Goal: Go to known website: Access a specific website the user already knows

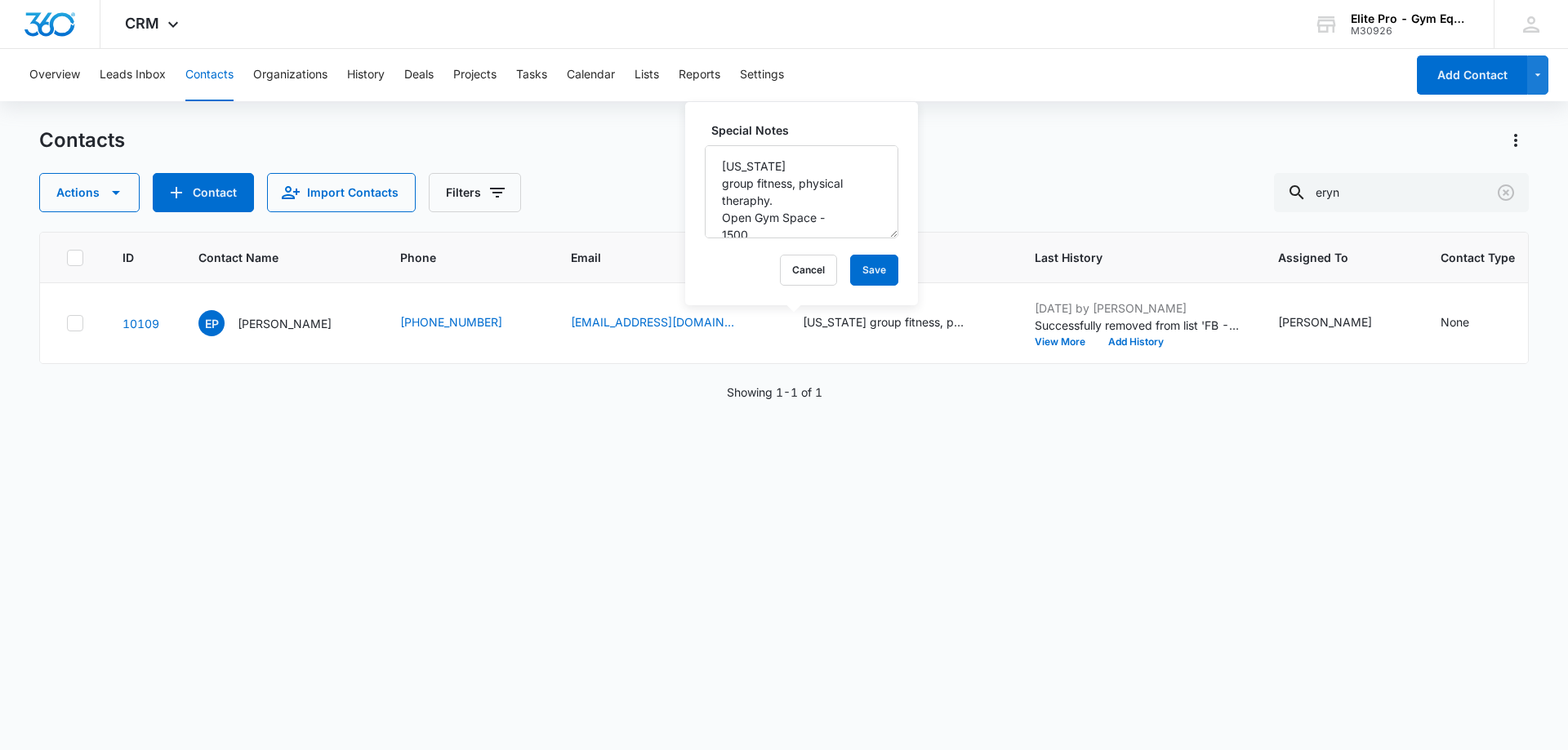
scroll to position [82, 0]
click at [615, 128] on div "Contacts" at bounding box center [783, 140] width 1489 height 26
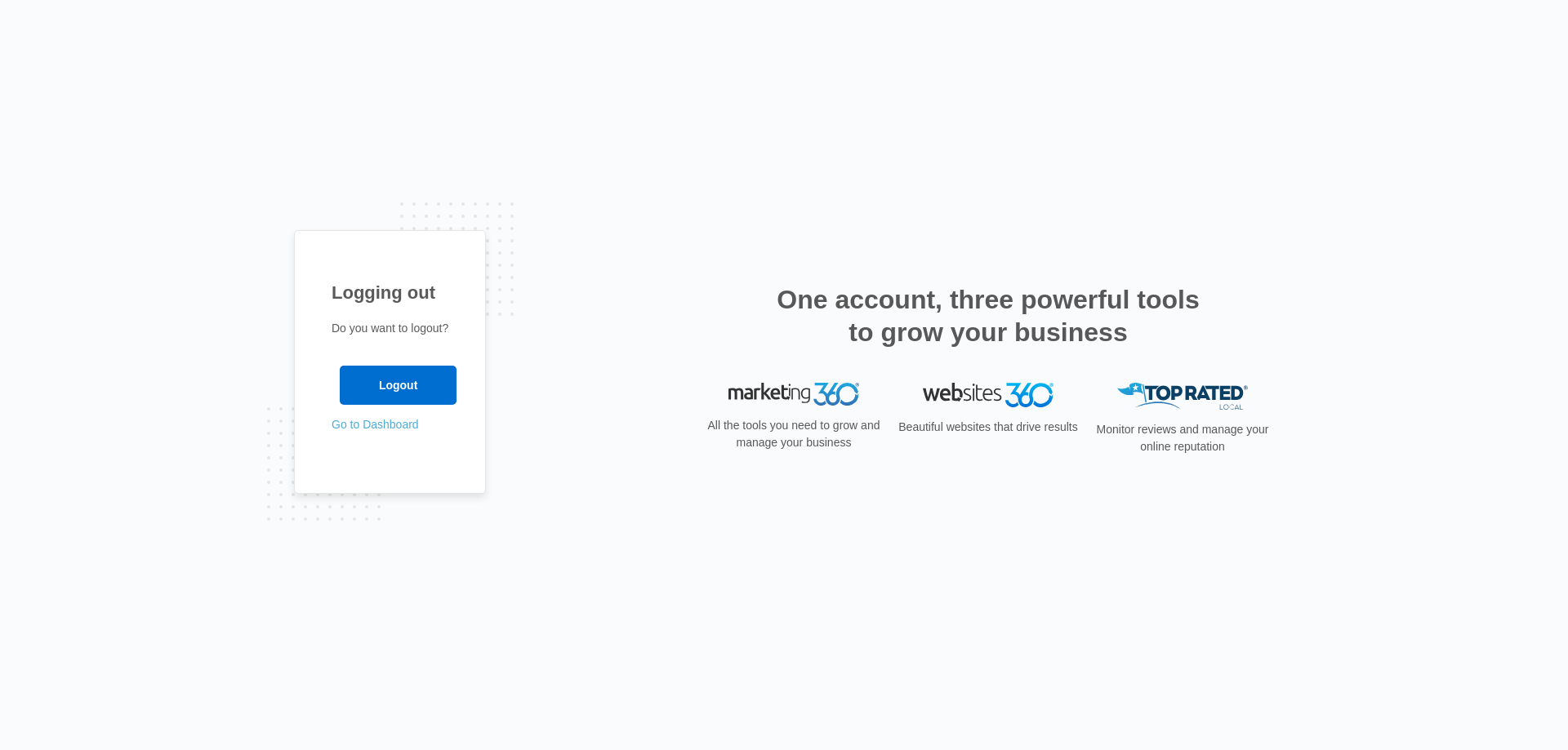
click at [389, 426] on link "Go to Dashboard" at bounding box center [376, 424] width 88 height 13
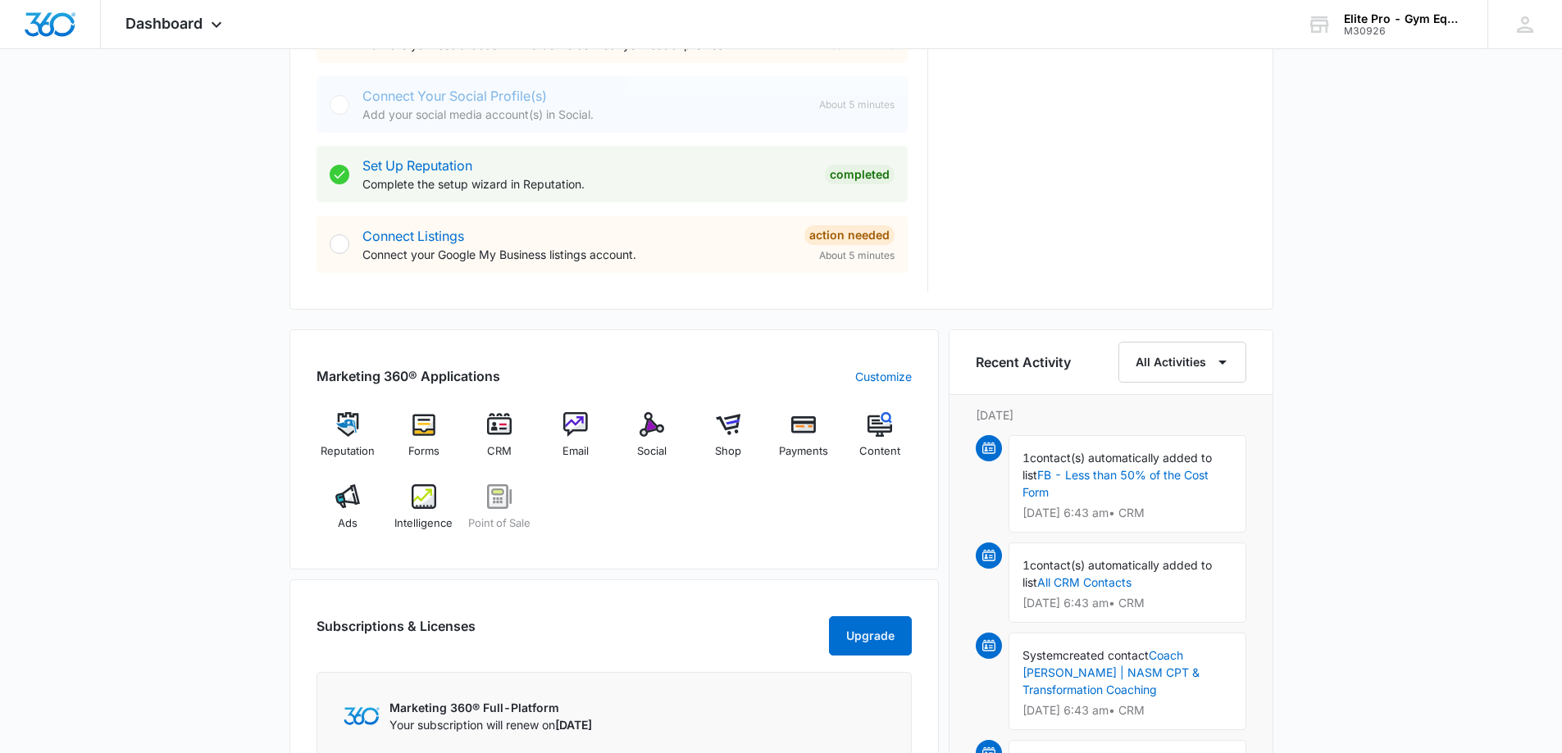
scroll to position [820, 0]
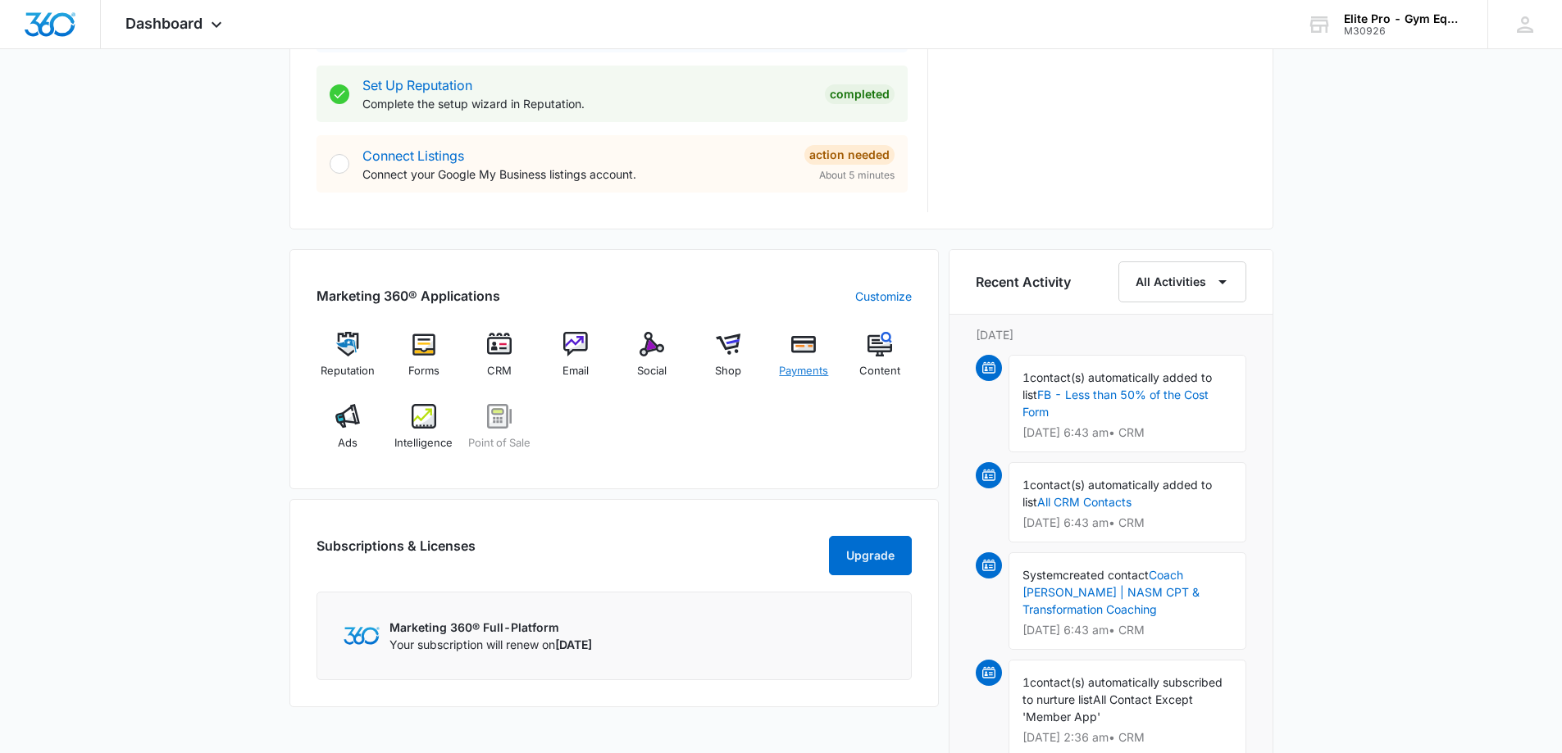
click at [812, 353] on img at bounding box center [803, 344] width 25 height 25
